Goal: Information Seeking & Learning: Learn about a topic

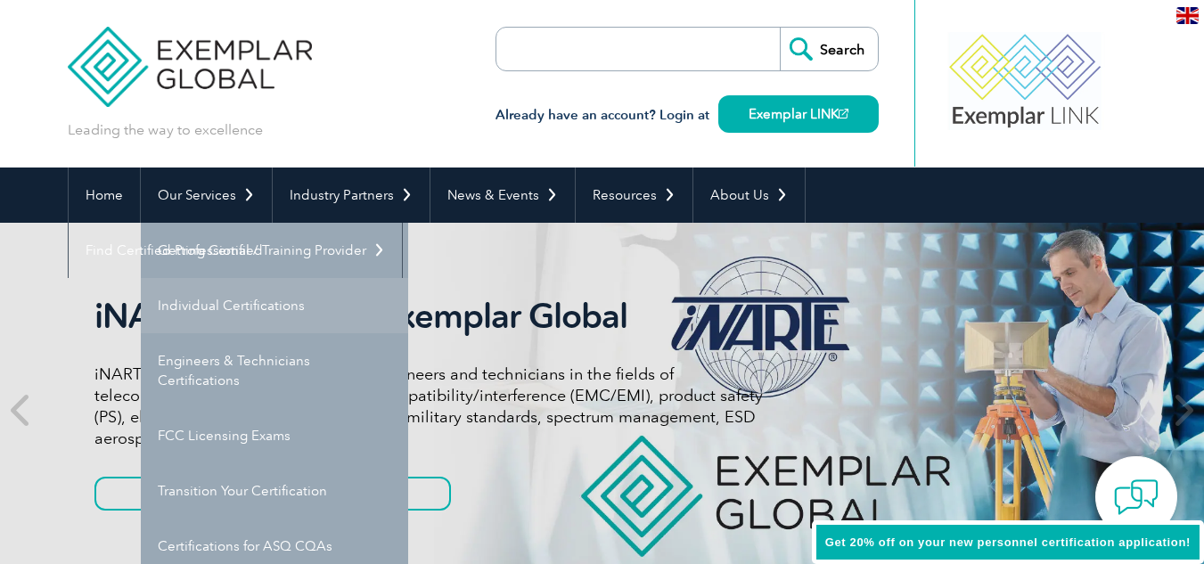
click at [273, 311] on link "Individual Certifications" at bounding box center [274, 305] width 267 height 55
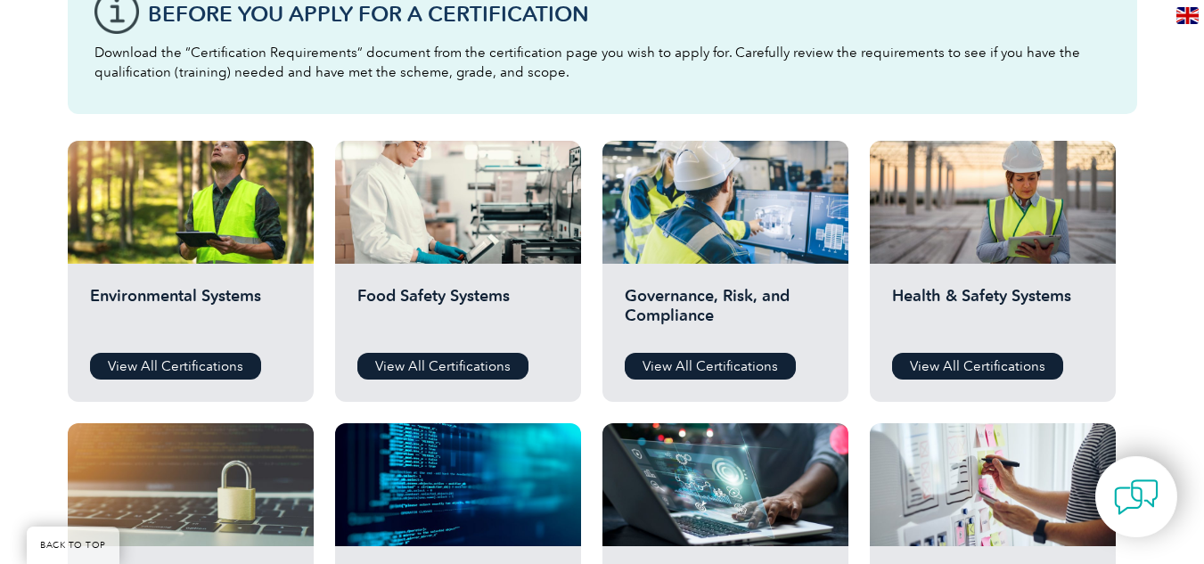
scroll to position [624, 0]
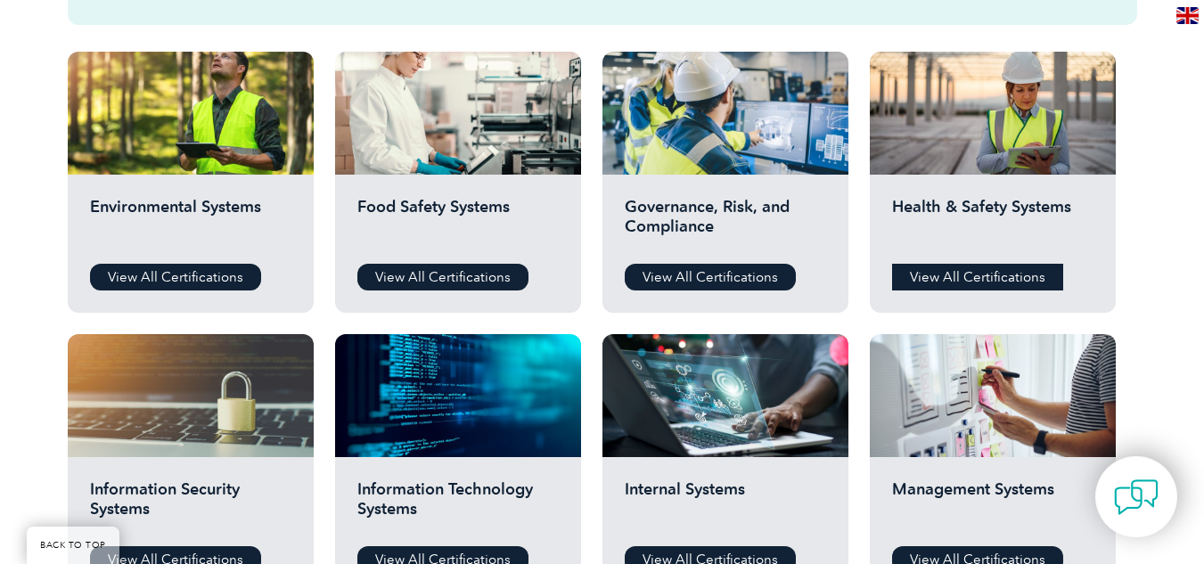
click at [983, 277] on link "View All Certifications" at bounding box center [977, 277] width 171 height 27
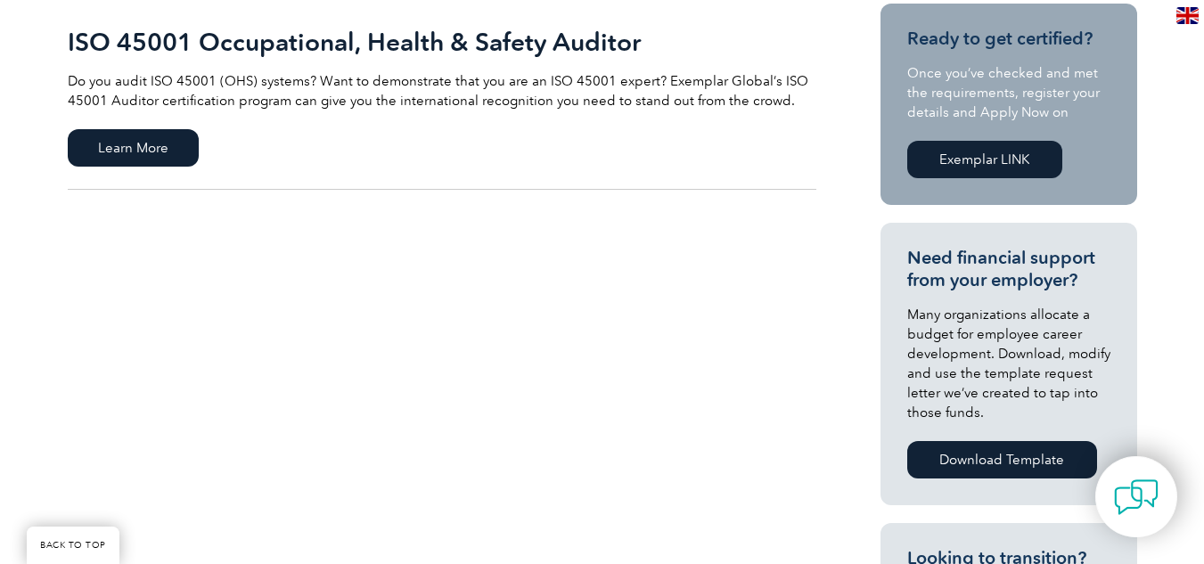
scroll to position [446, 0]
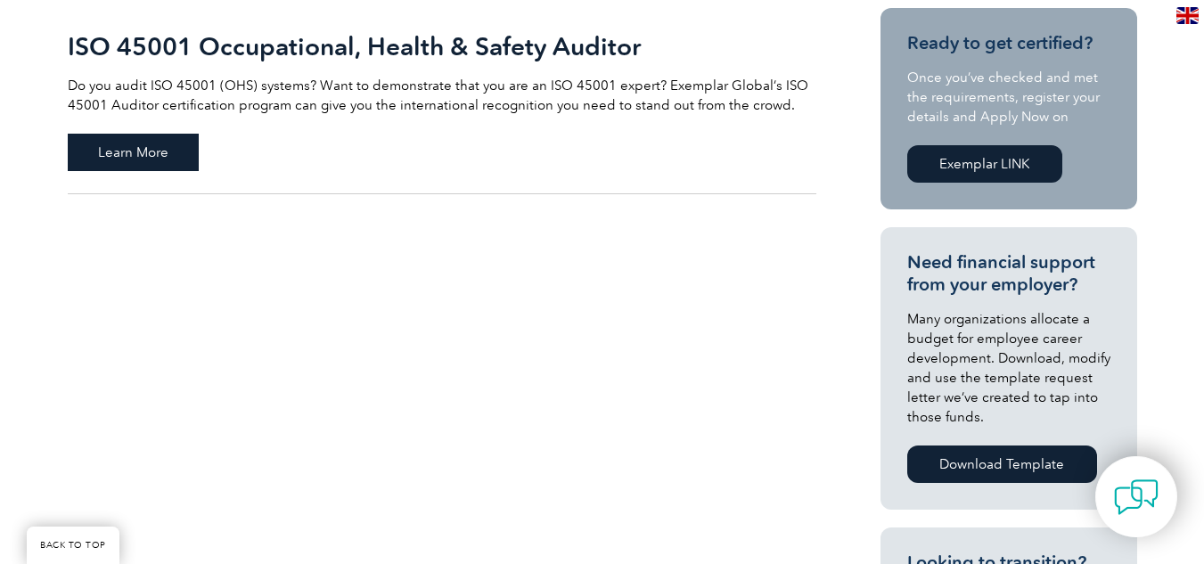
click at [157, 153] on span "Learn More" at bounding box center [133, 152] width 131 height 37
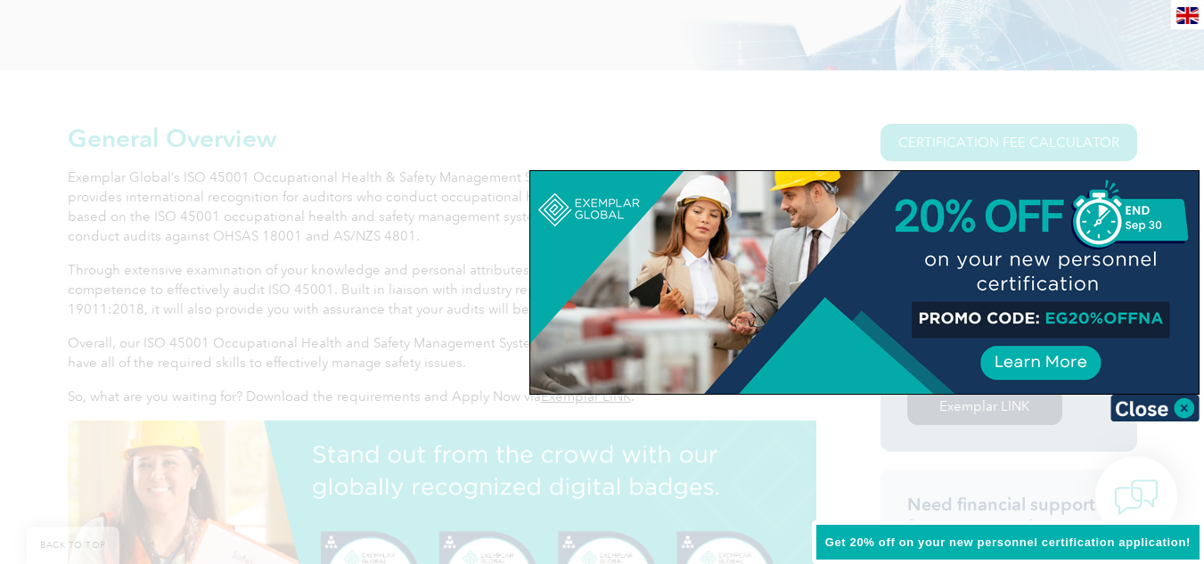
scroll to position [356, 0]
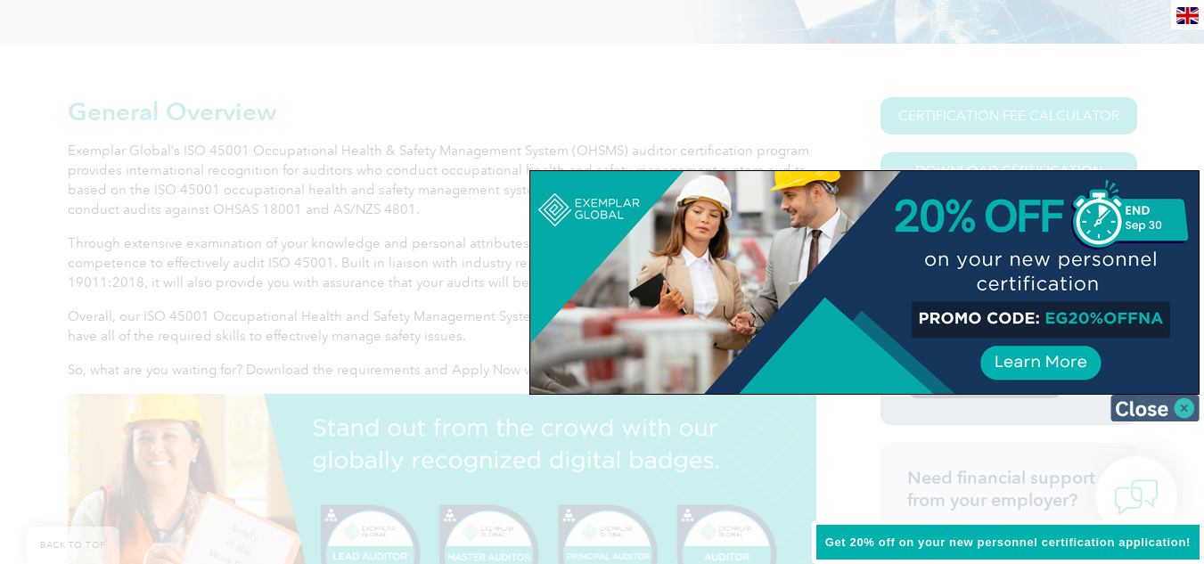
click at [1189, 403] on img at bounding box center [1154, 408] width 89 height 27
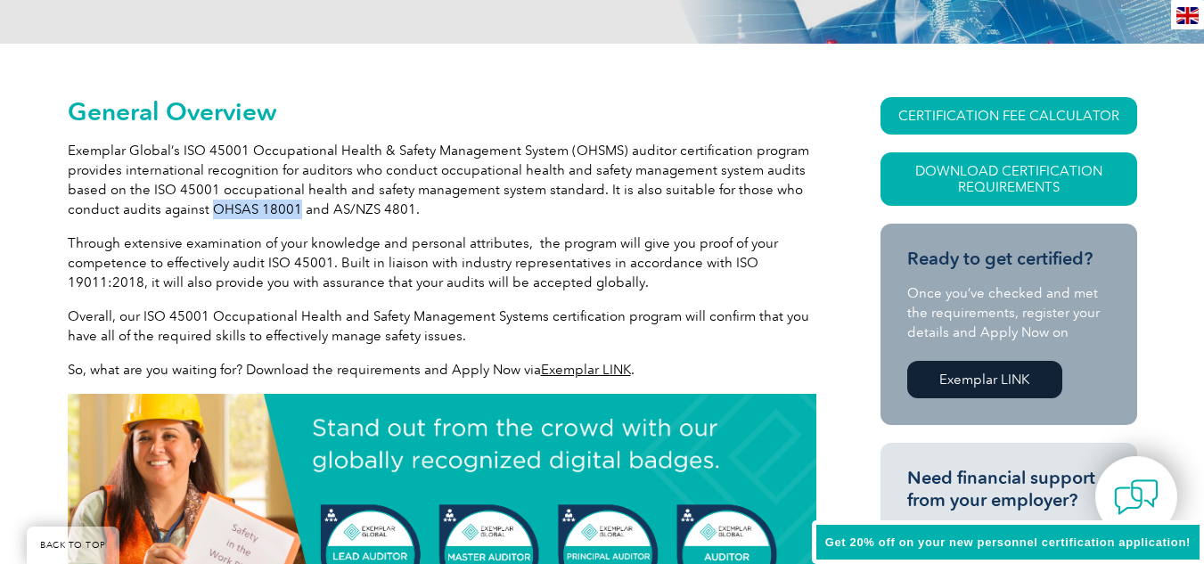
drag, startPoint x: 207, startPoint y: 207, endPoint x: 293, endPoint y: 207, distance: 86.4
click at [293, 207] on p "Exemplar Global’s ISO 45001 Occupational Health & Safety Management System (OHS…" at bounding box center [442, 180] width 748 height 78
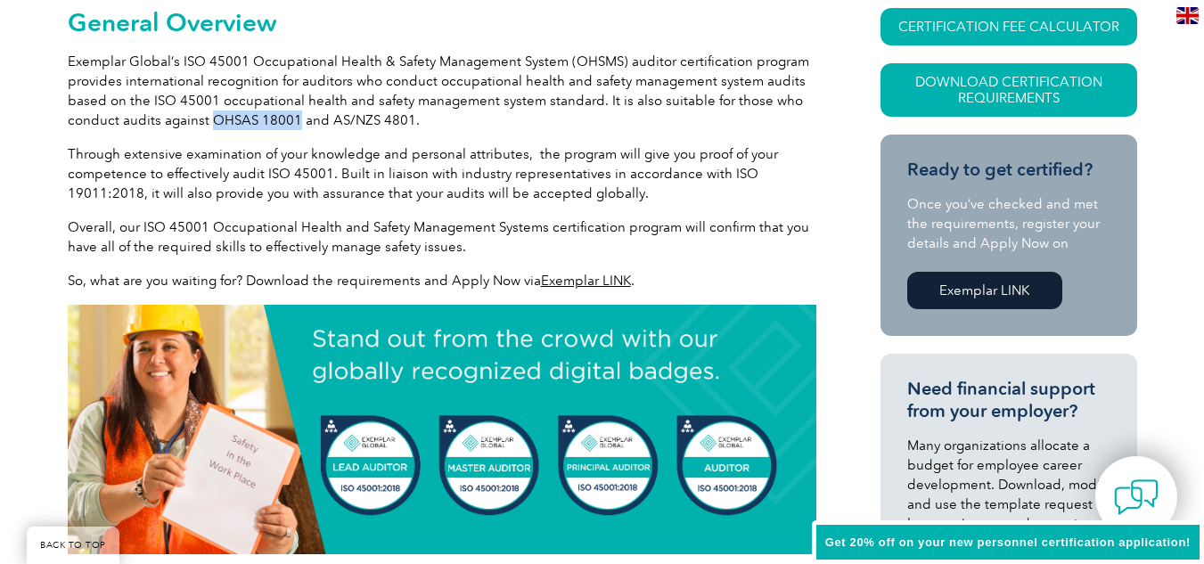
scroll to position [535, 0]
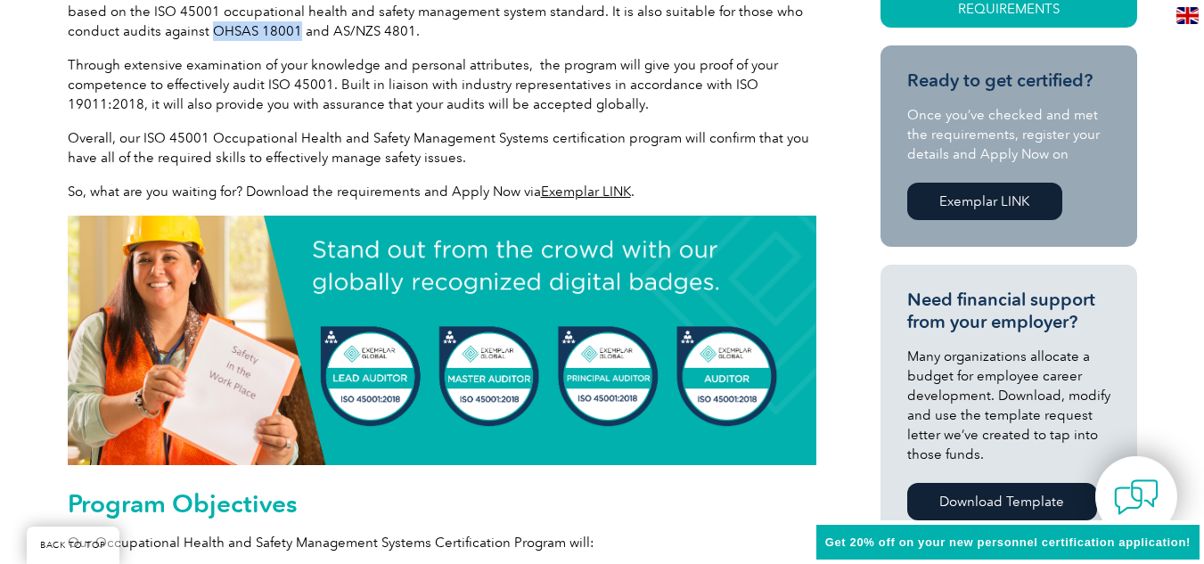
click at [582, 192] on link "Exemplar LINK" at bounding box center [586, 192] width 90 height 16
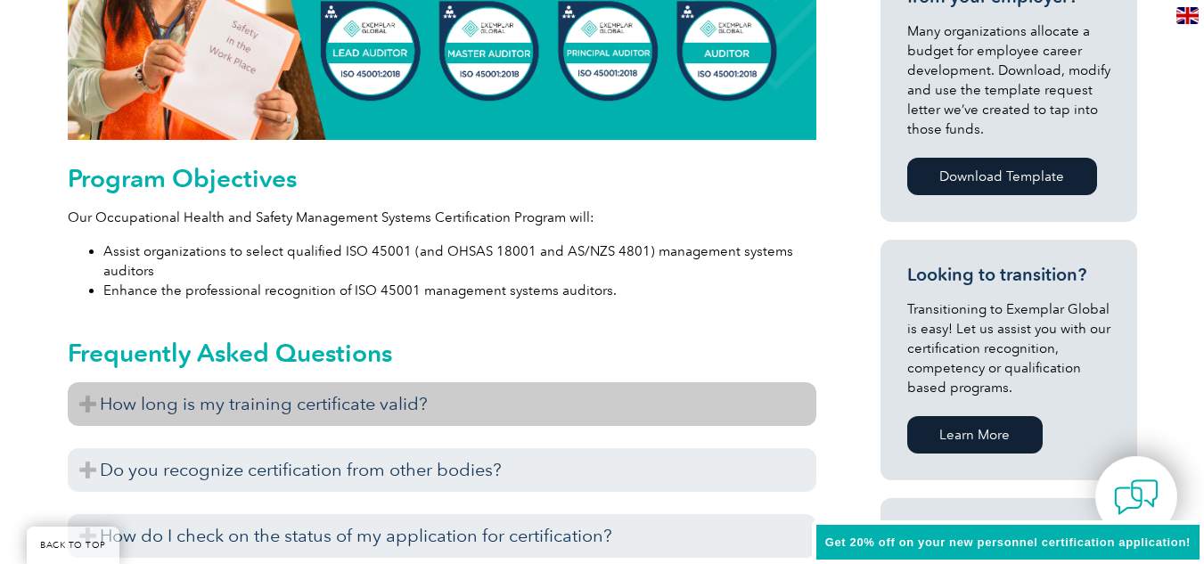
scroll to position [891, 0]
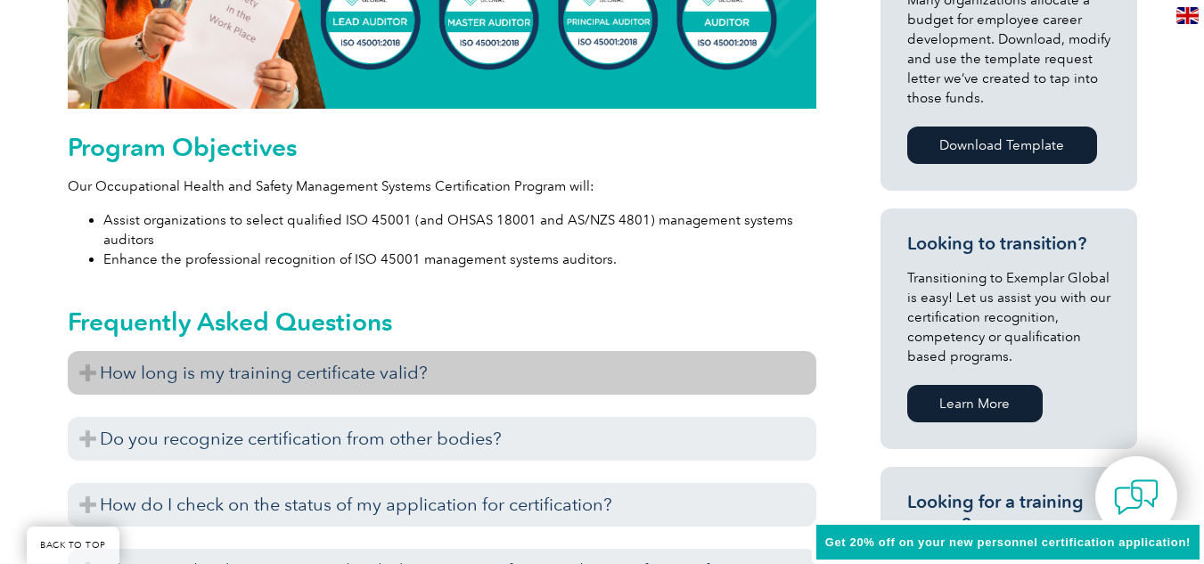
click at [439, 372] on h3 "How long is my training certificate valid?" at bounding box center [442, 373] width 748 height 44
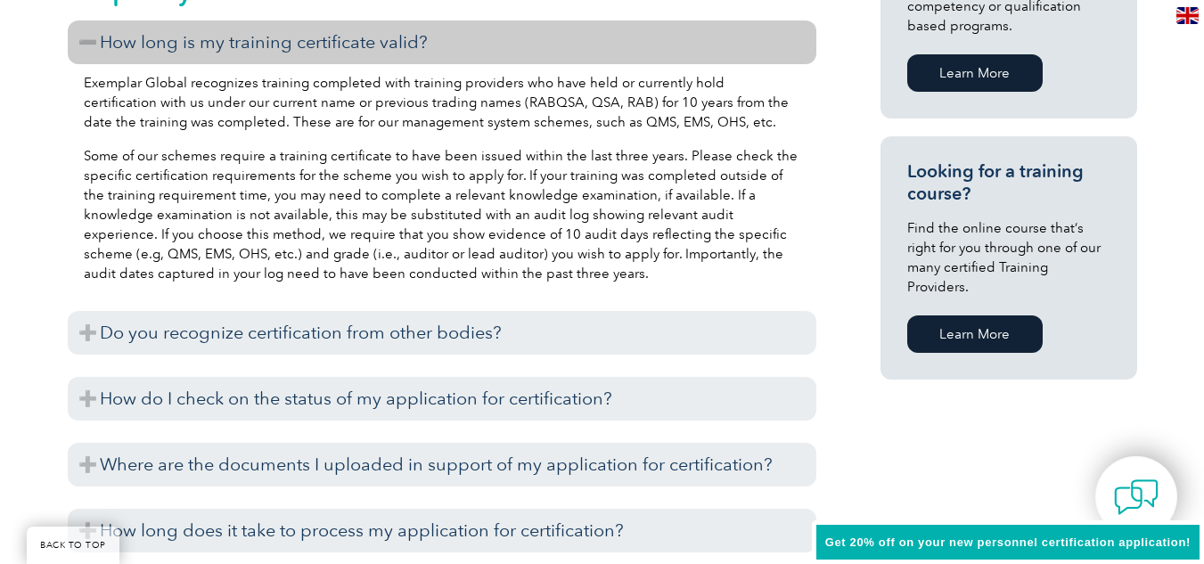
scroll to position [1247, 0]
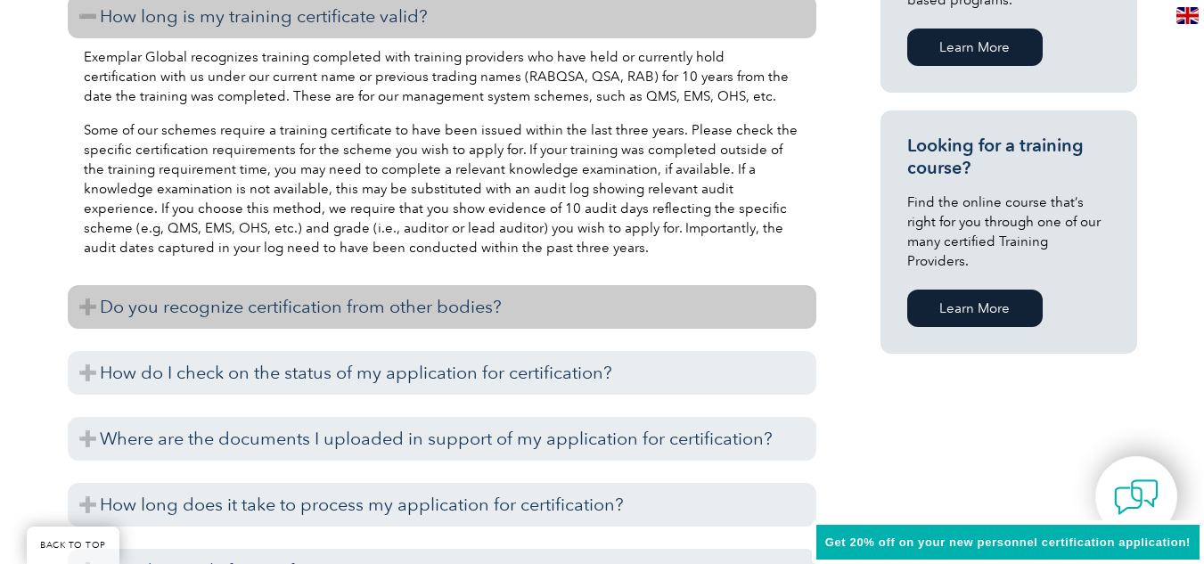
click at [443, 315] on h3 "Do you recognize certification from other bodies?" at bounding box center [442, 307] width 748 height 44
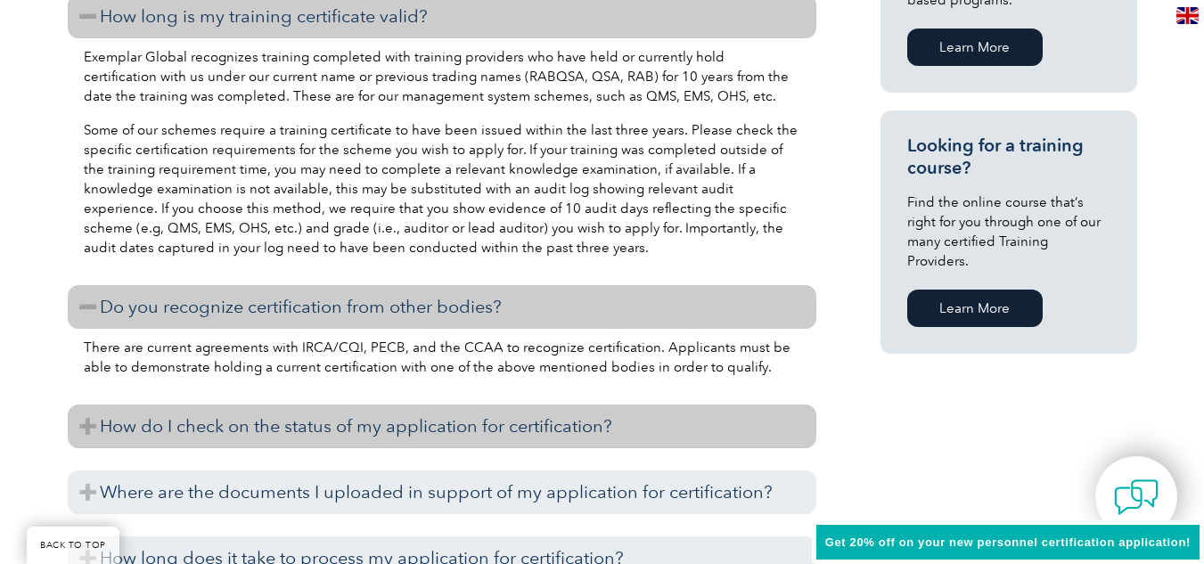
click at [467, 432] on h3 "How do I check on the status of my application for certification?" at bounding box center [442, 427] width 748 height 44
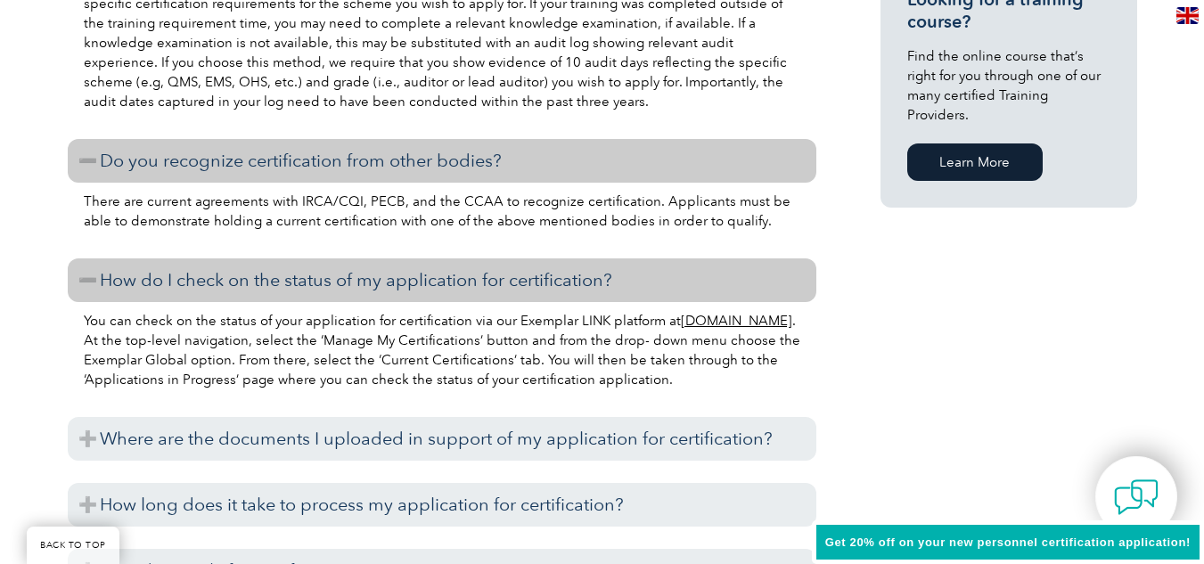
scroll to position [1426, 0]
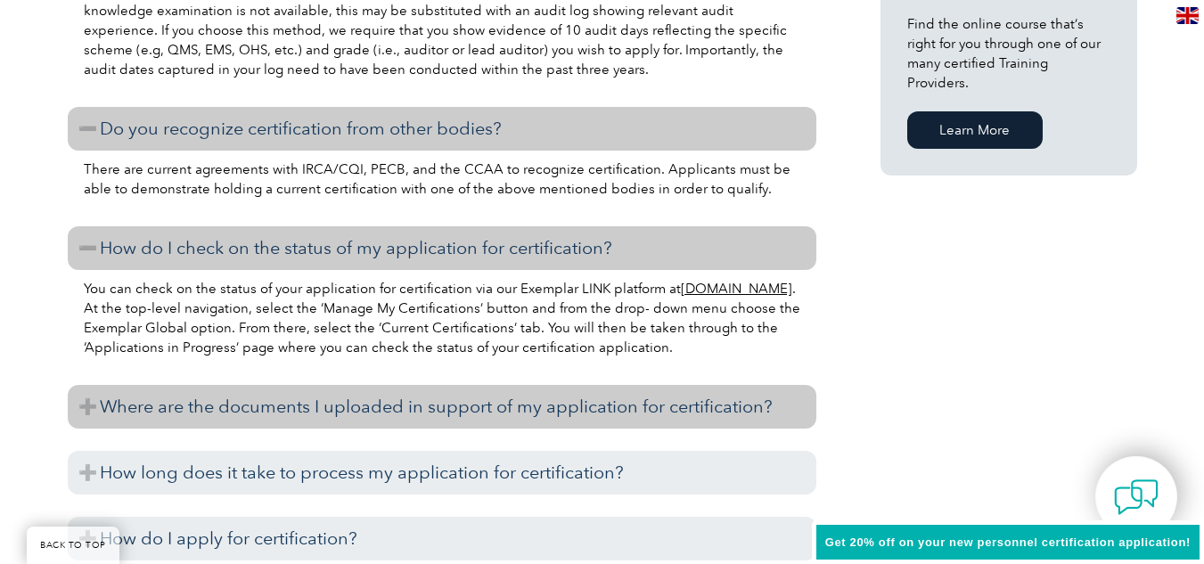
click at [571, 407] on h3 "Where are the documents I uploaded in support of my application for certificati…" at bounding box center [442, 407] width 748 height 44
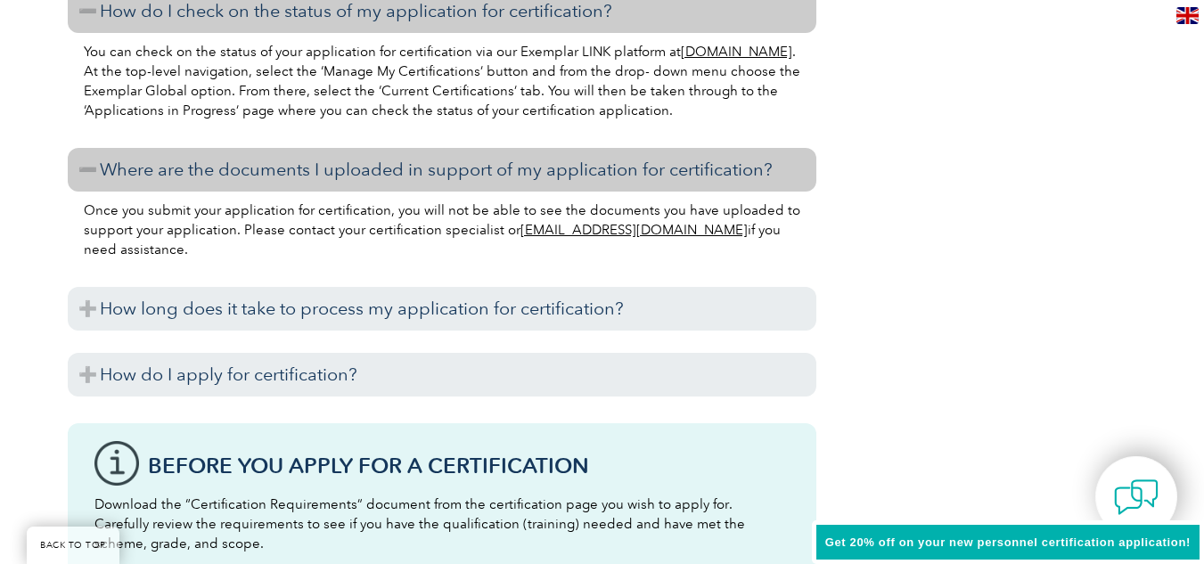
scroll to position [1693, 0]
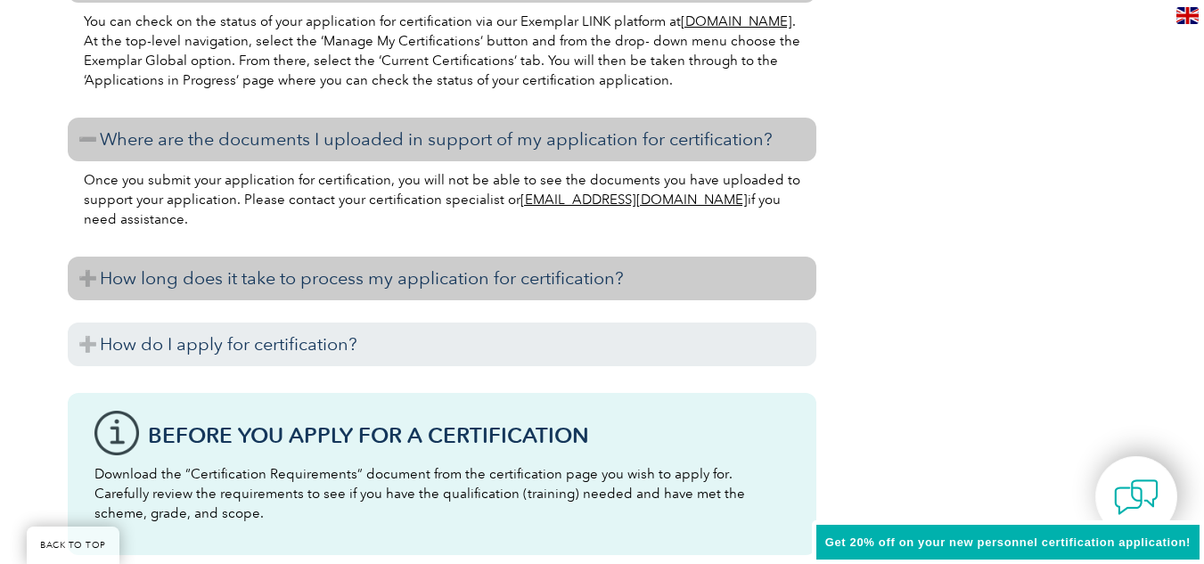
click at [418, 283] on h3 "How long does it take to process my application for certification?" at bounding box center [442, 279] width 748 height 44
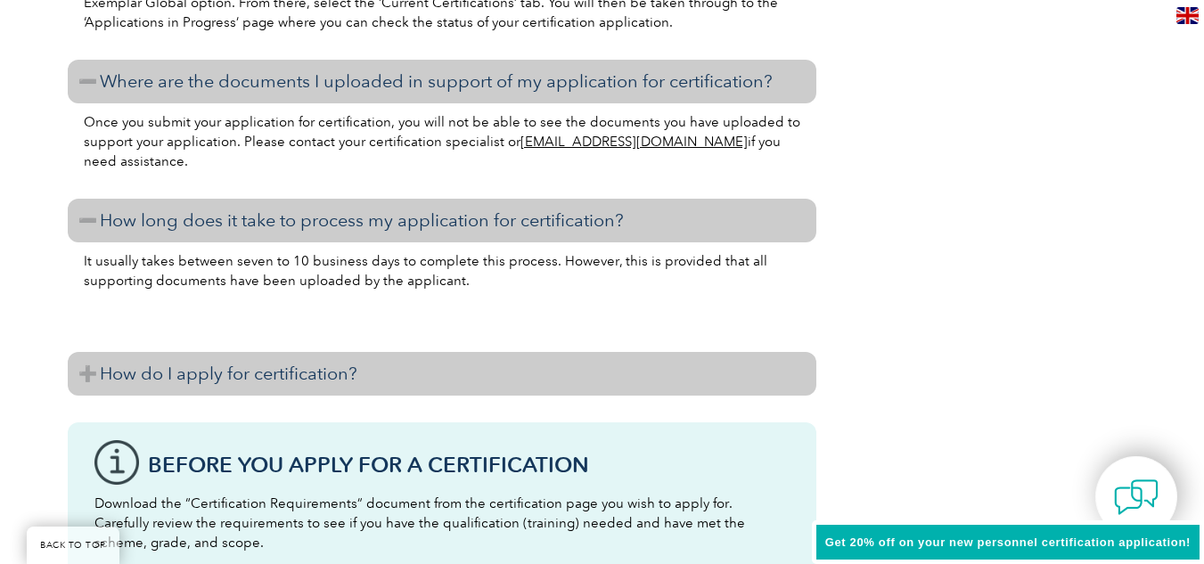
scroll to position [1782, 0]
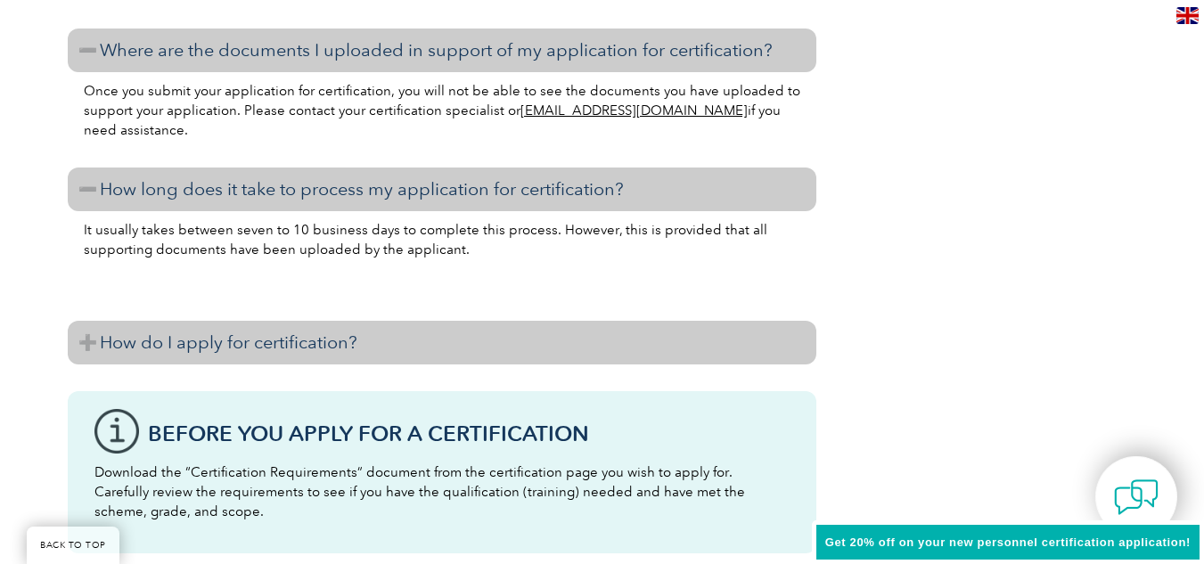
click at [305, 343] on h3 "How do I apply for certification?" at bounding box center [442, 343] width 748 height 44
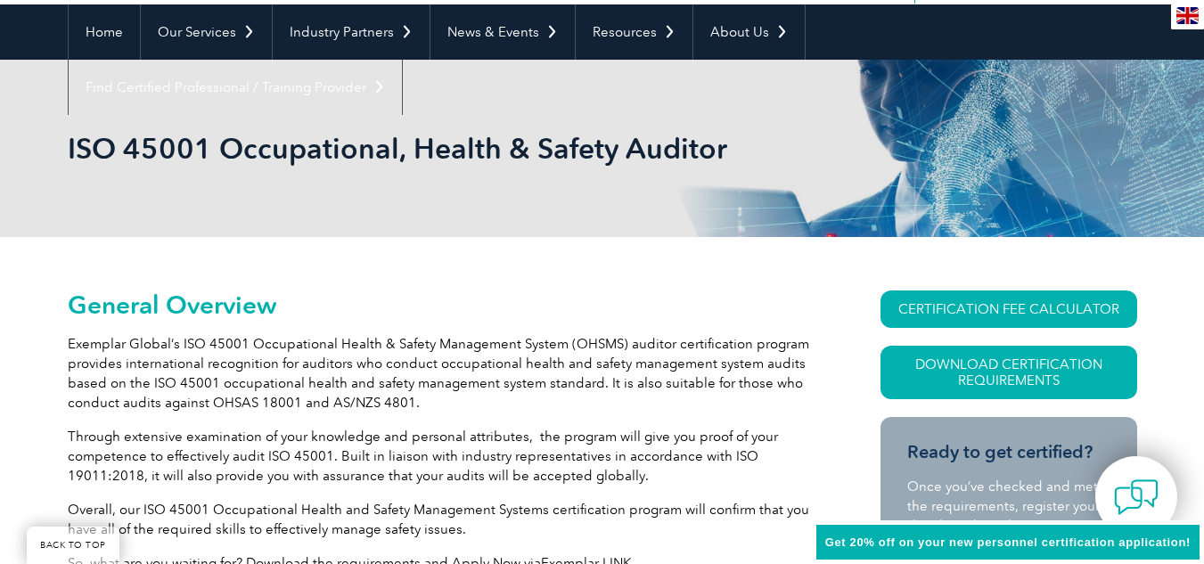
scroll to position [0, 0]
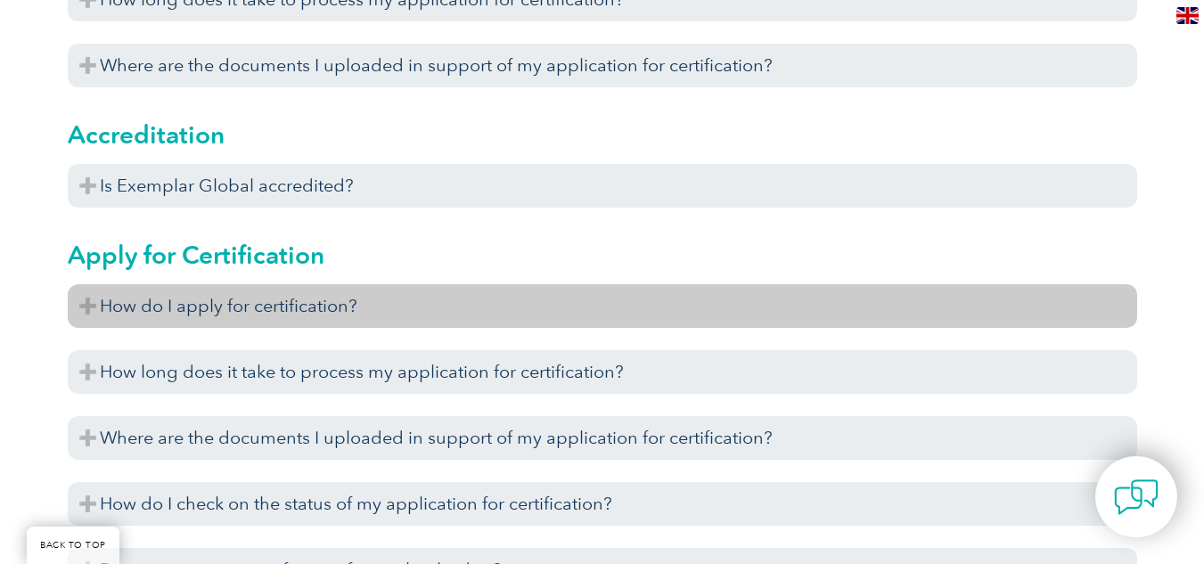
scroll to position [802, 0]
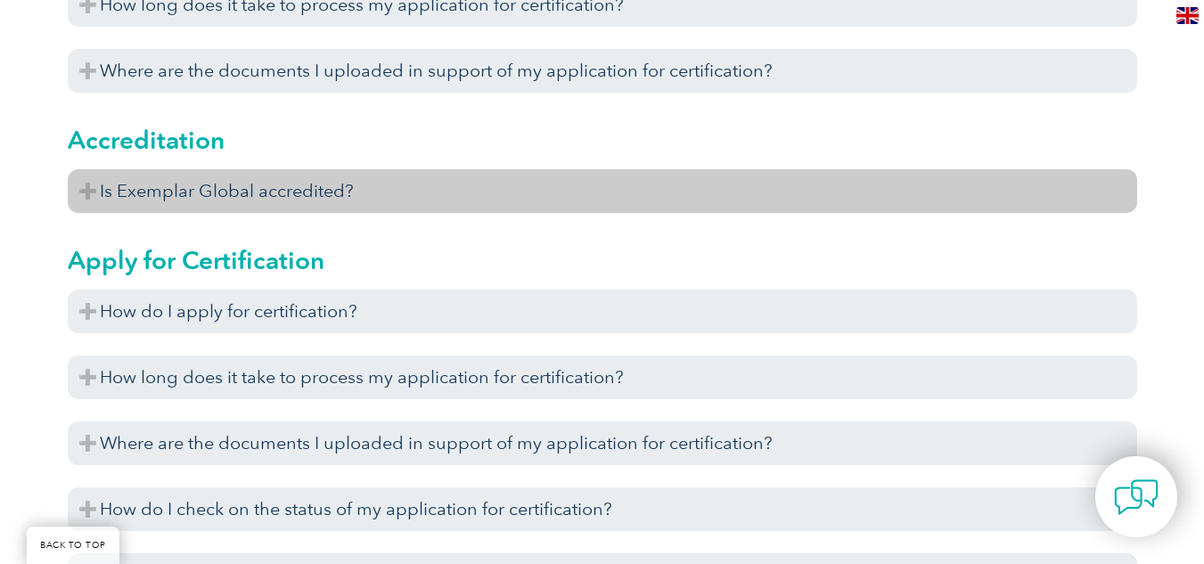
click at [380, 186] on h3 "Is Exemplar Global accredited?" at bounding box center [602, 191] width 1069 height 44
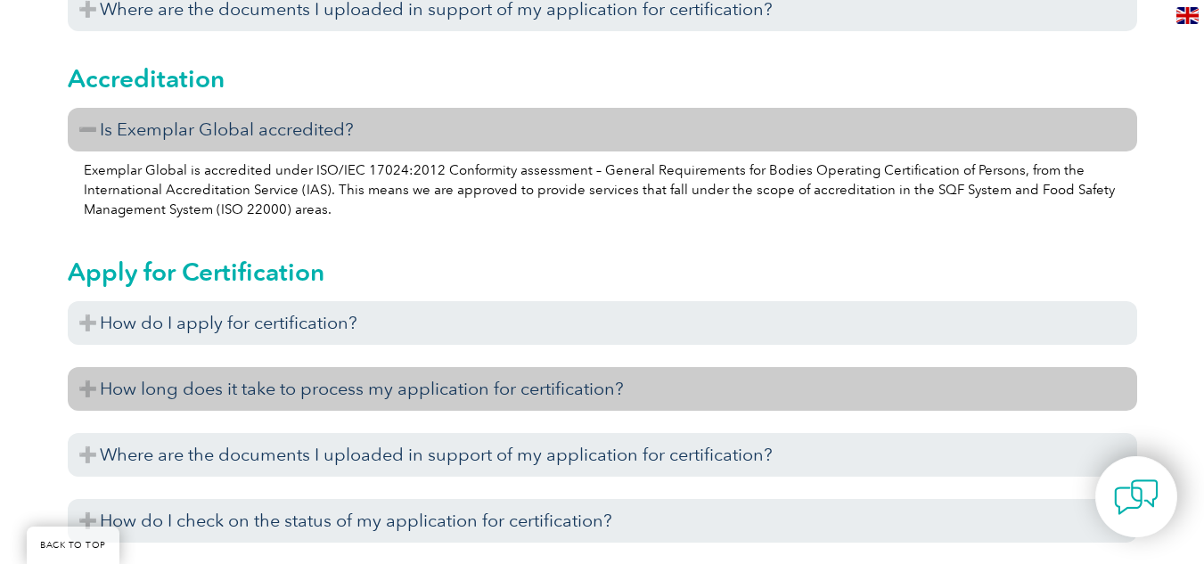
scroll to position [891, 0]
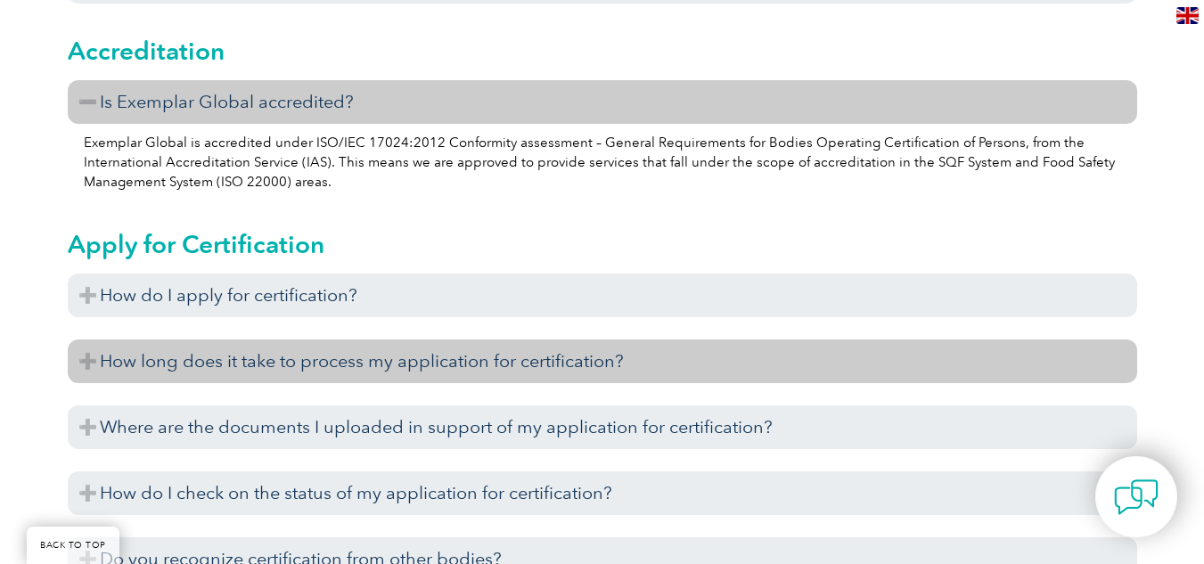
click at [560, 360] on h3 "How long does it take to process my application for certification?" at bounding box center [602, 361] width 1069 height 44
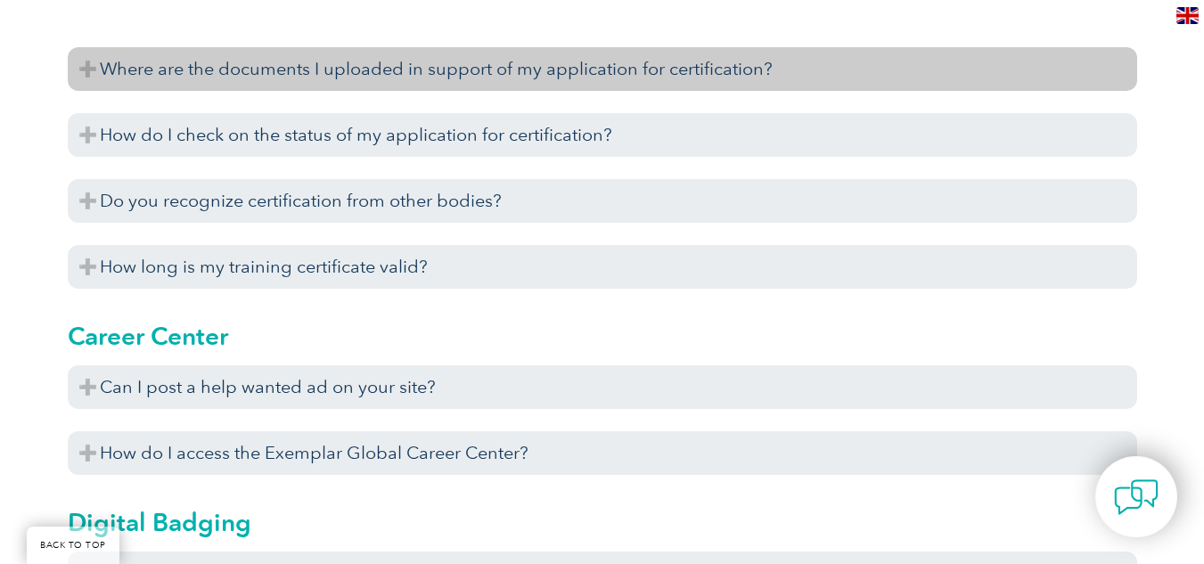
scroll to position [1426, 0]
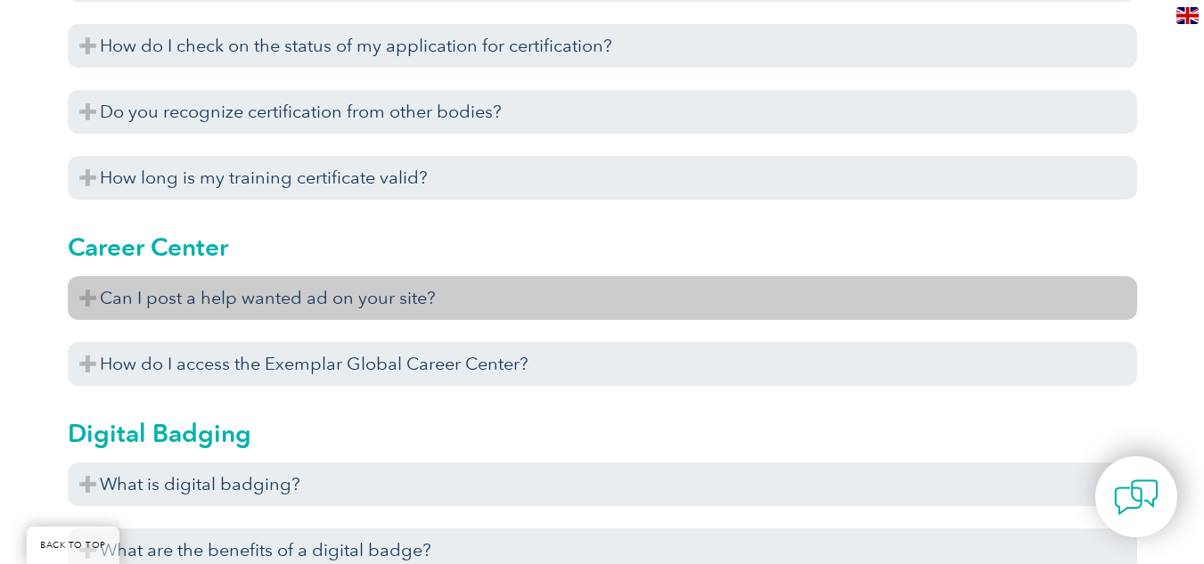
click at [416, 302] on h3 "Can I post a help wanted ad on your site?" at bounding box center [602, 298] width 1069 height 44
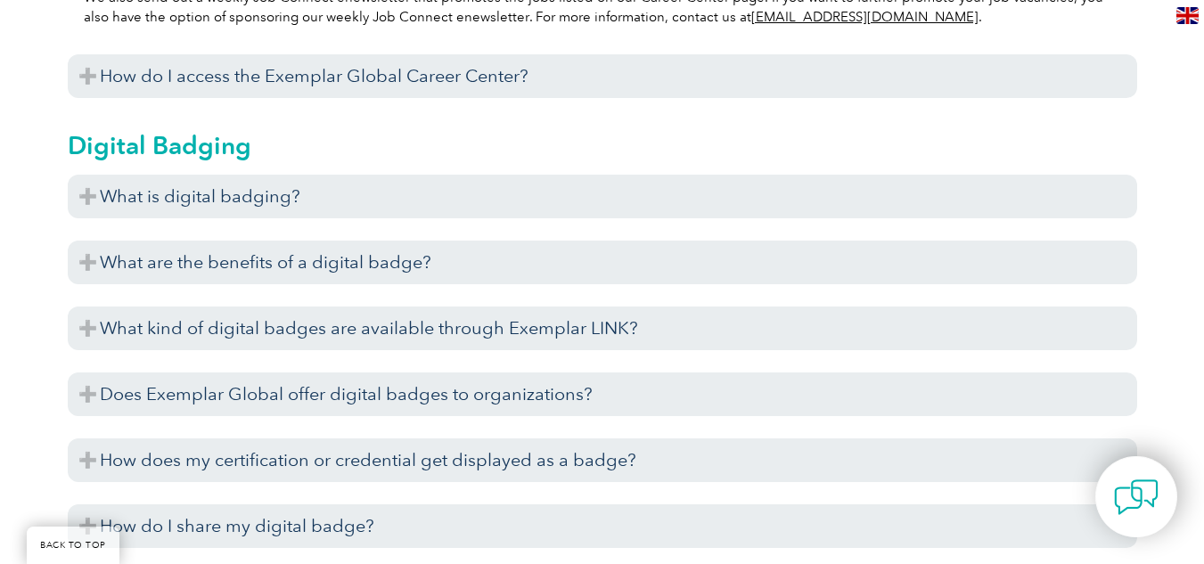
scroll to position [1871, 0]
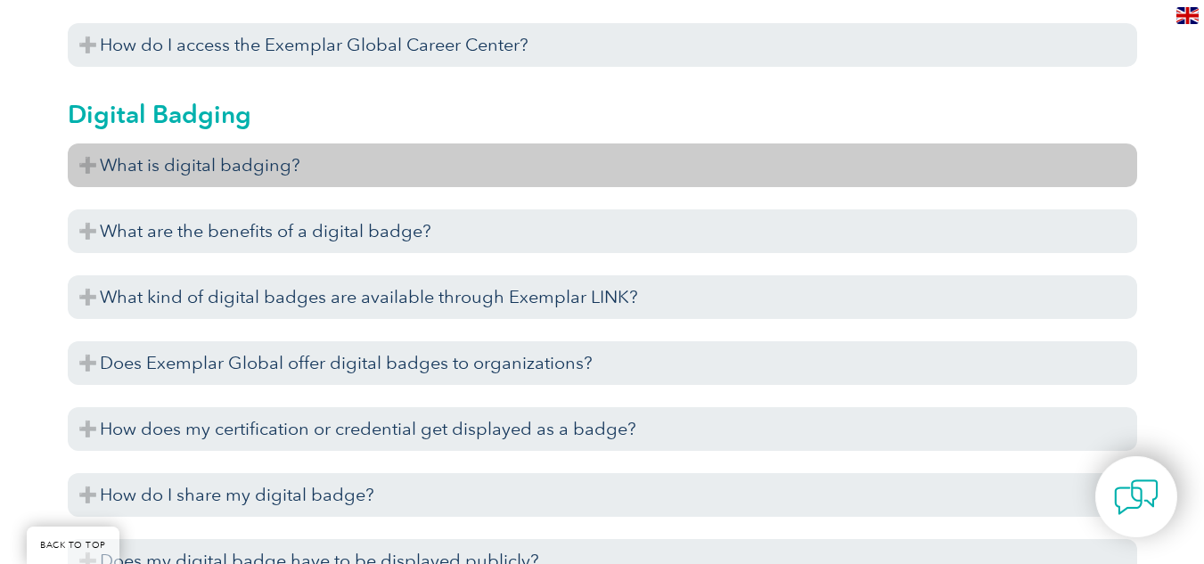
click at [314, 154] on h3 "What is digital badging?" at bounding box center [602, 165] width 1069 height 44
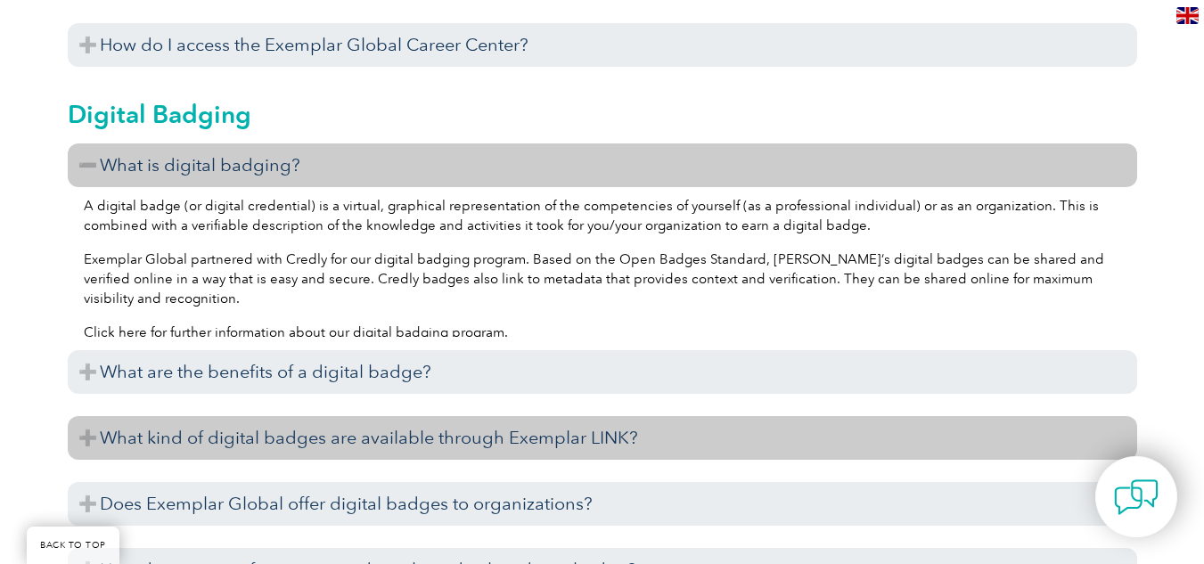
click at [512, 437] on h3 "What kind of digital badges are available through Exemplar LINK?" at bounding box center [602, 438] width 1069 height 44
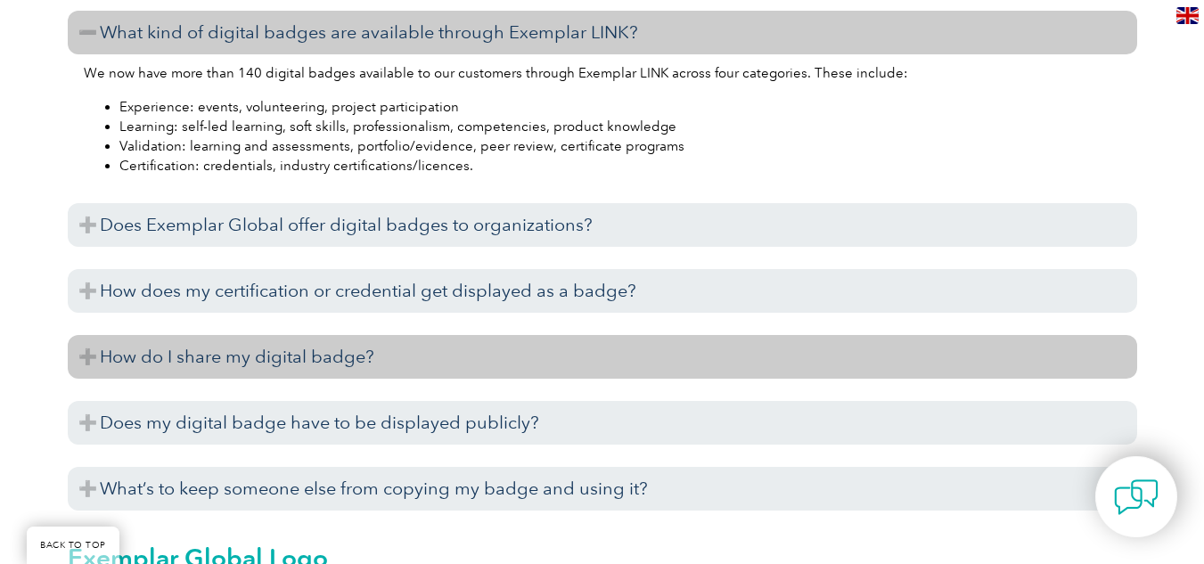
scroll to position [2317, 0]
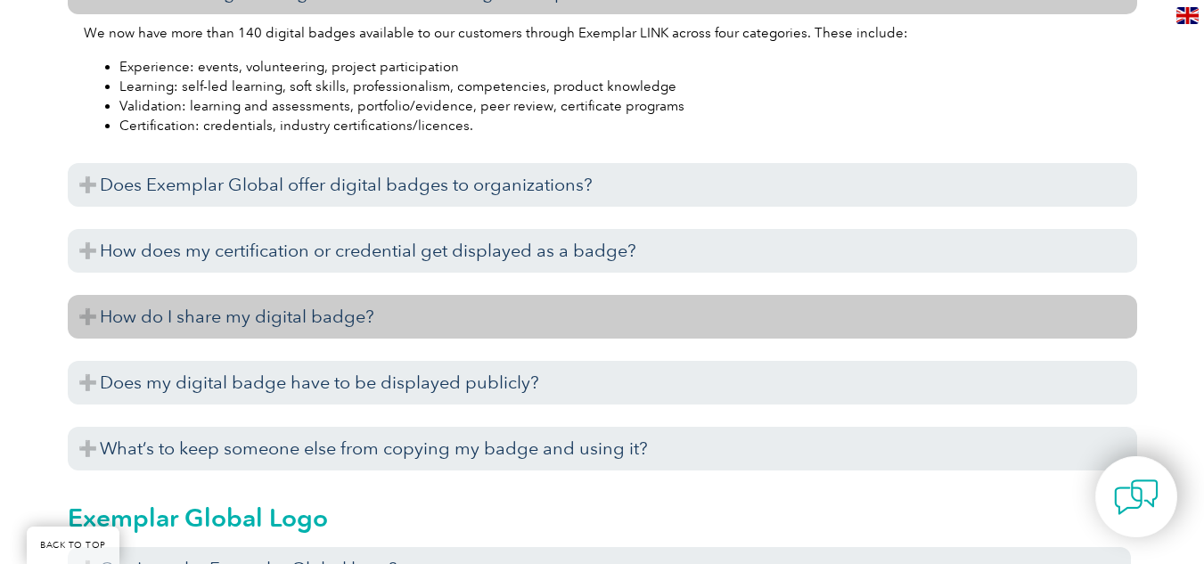
click at [369, 319] on h3 "How do I share my digital badge?" at bounding box center [602, 317] width 1069 height 44
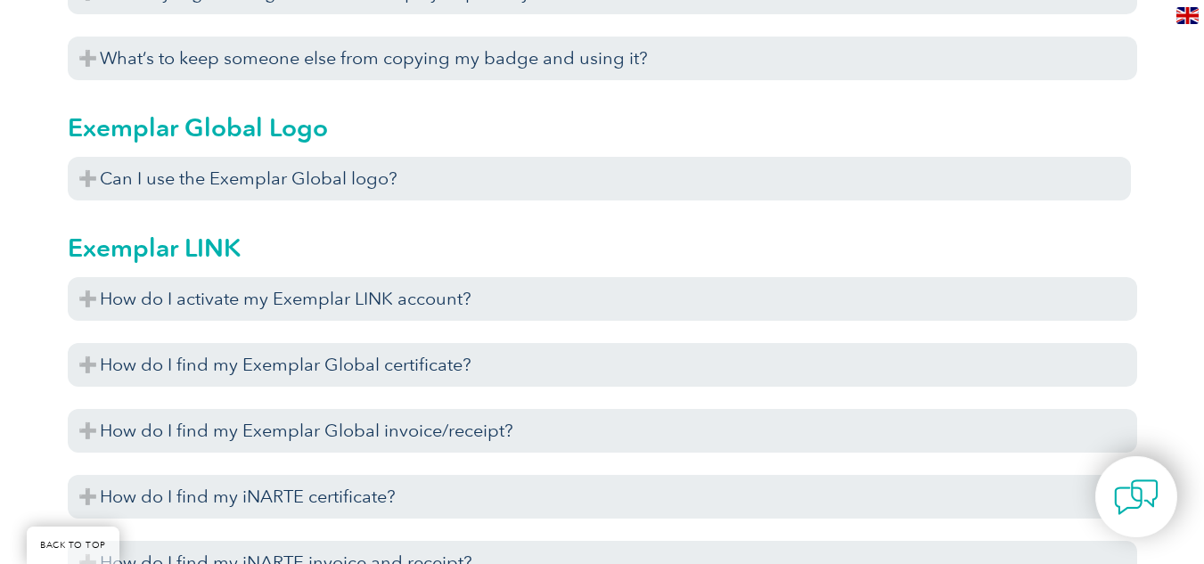
scroll to position [2851, 0]
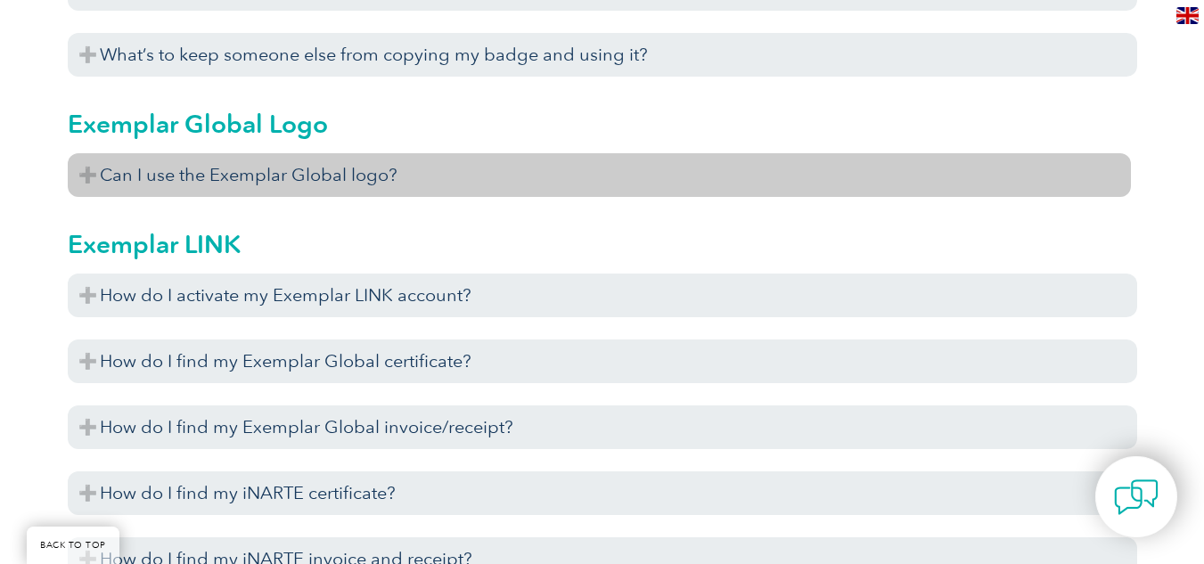
click at [384, 173] on h3 "Can I use the Exemplar Global logo?" at bounding box center [599, 175] width 1063 height 44
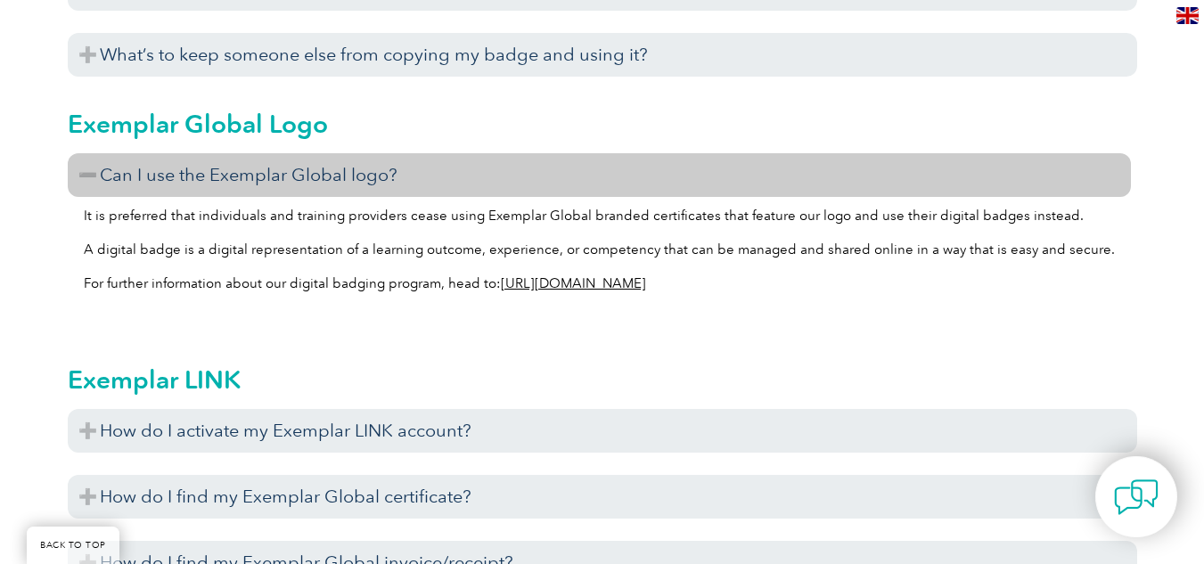
click at [640, 284] on link "https://exemplarglobal.org/digital-badging/" at bounding box center [573, 283] width 145 height 16
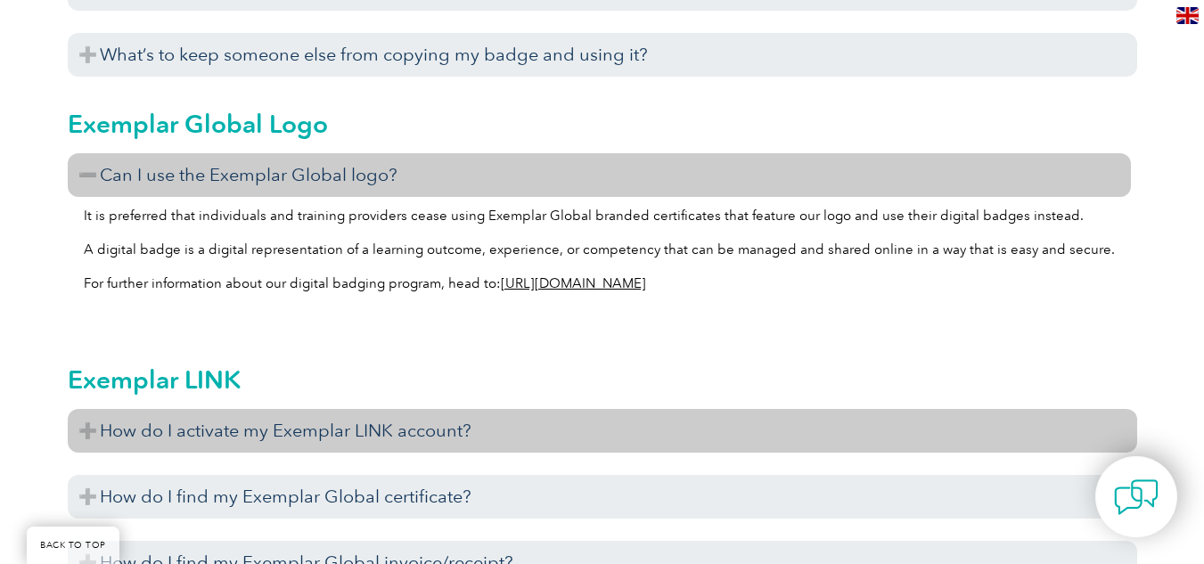
click at [463, 430] on h3 "How do I activate my Exemplar LINK account?" at bounding box center [602, 431] width 1069 height 44
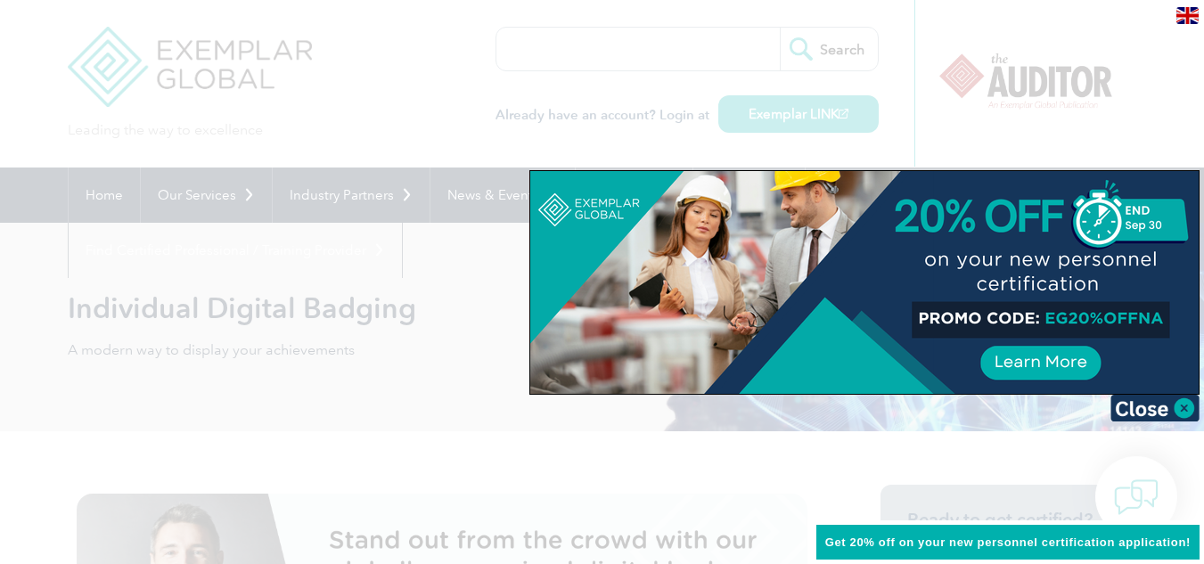
click at [745, 454] on div at bounding box center [602, 282] width 1204 height 564
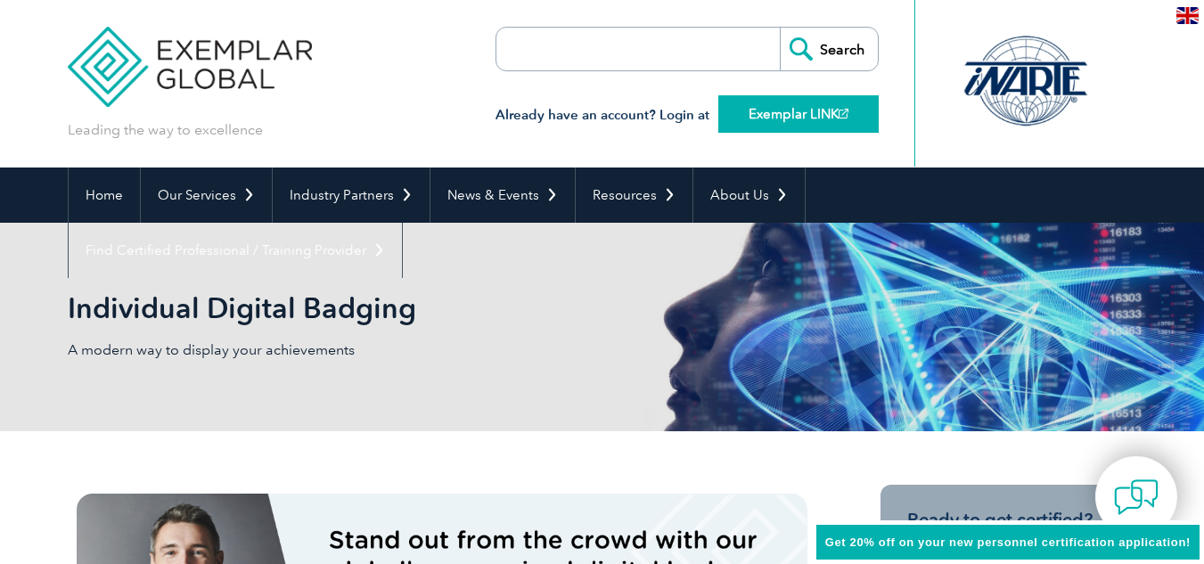
click at [795, 110] on link "Exemplar LINK" at bounding box center [798, 113] width 160 height 37
